Goal: Transaction & Acquisition: Purchase product/service

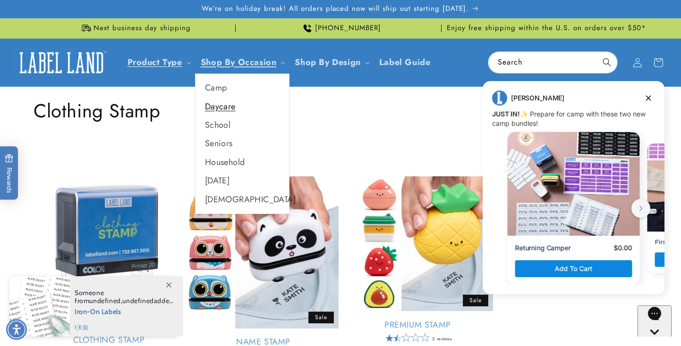
click at [235, 104] on link "Daycare" at bounding box center [241, 107] width 93 height 18
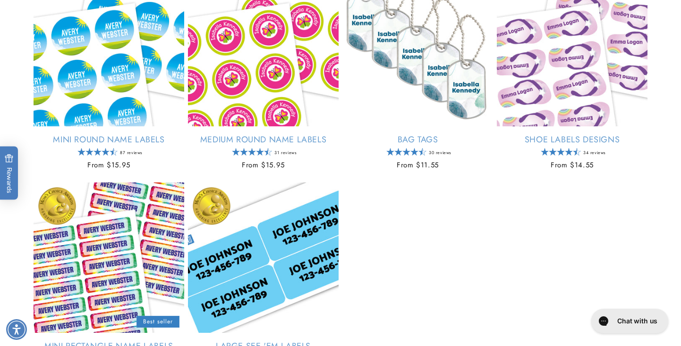
scroll to position [415, 0]
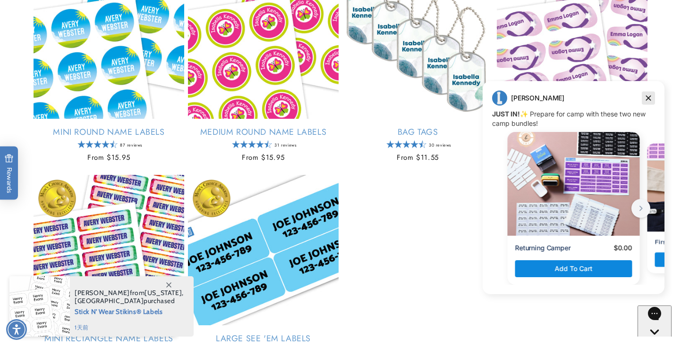
click at [646, 100] on icon "Dismiss campaign" at bounding box center [648, 98] width 5 height 5
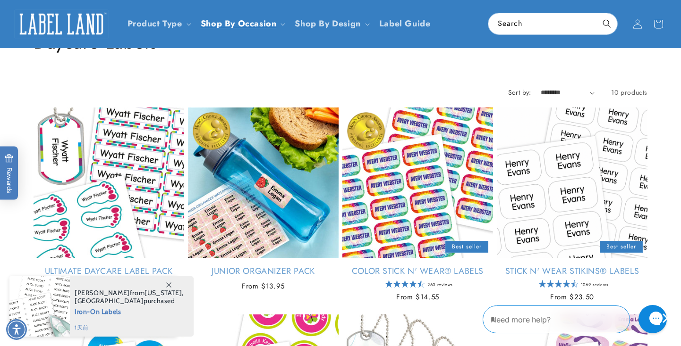
scroll to position [61, 0]
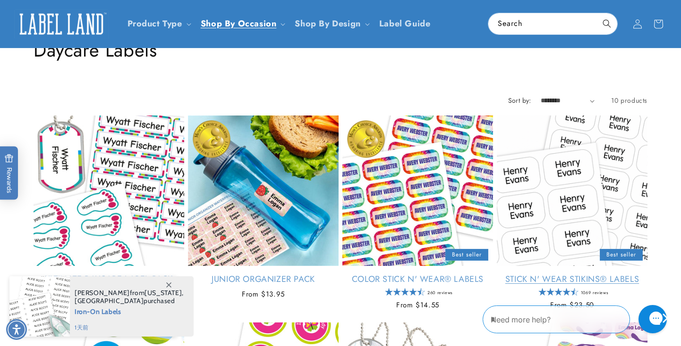
click at [518, 274] on link "Stick N' Wear Stikins® Labels" at bounding box center [572, 279] width 151 height 11
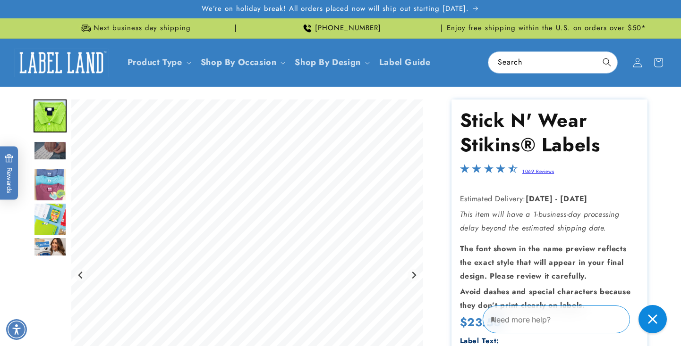
click at [50, 147] on img "Go to slide 3" at bounding box center [50, 150] width 33 height 19
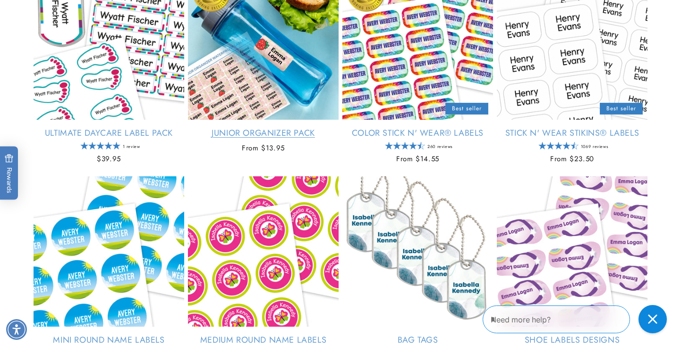
scroll to position [211, 0]
